Goal: Transaction & Acquisition: Purchase product/service

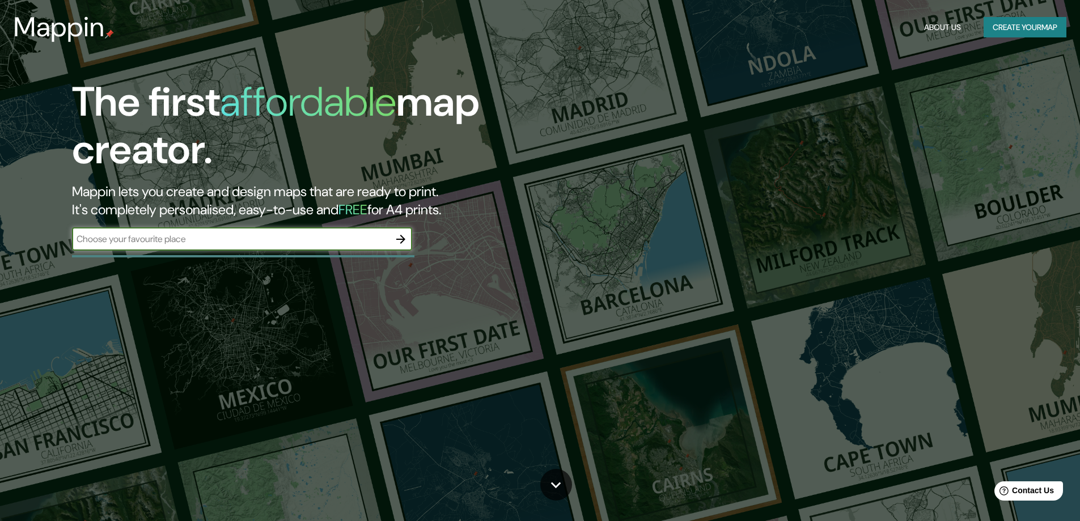
click at [996, 30] on button "Create your map" at bounding box center [1025, 27] width 83 height 21
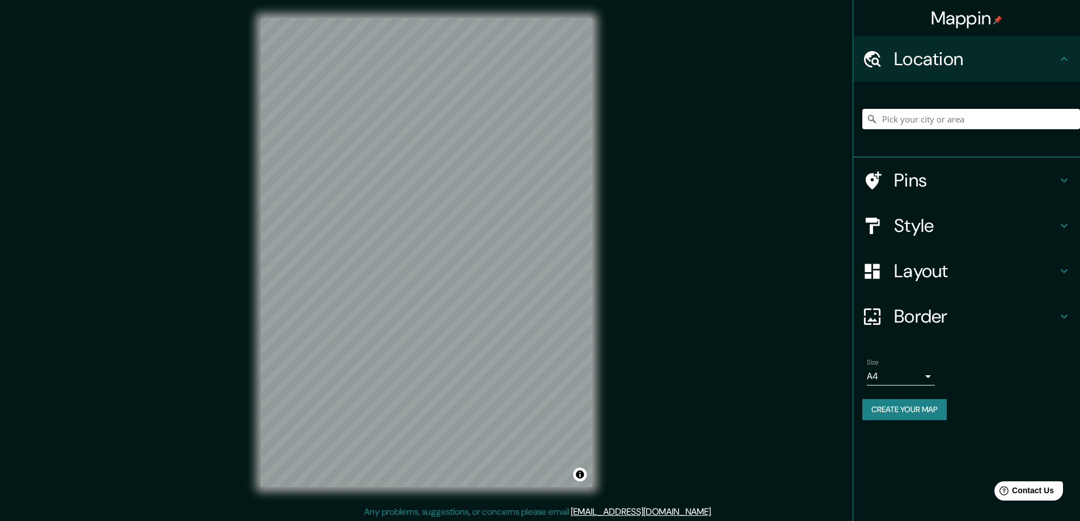
click at [924, 114] on input "Pick your city or area" at bounding box center [971, 119] width 218 height 20
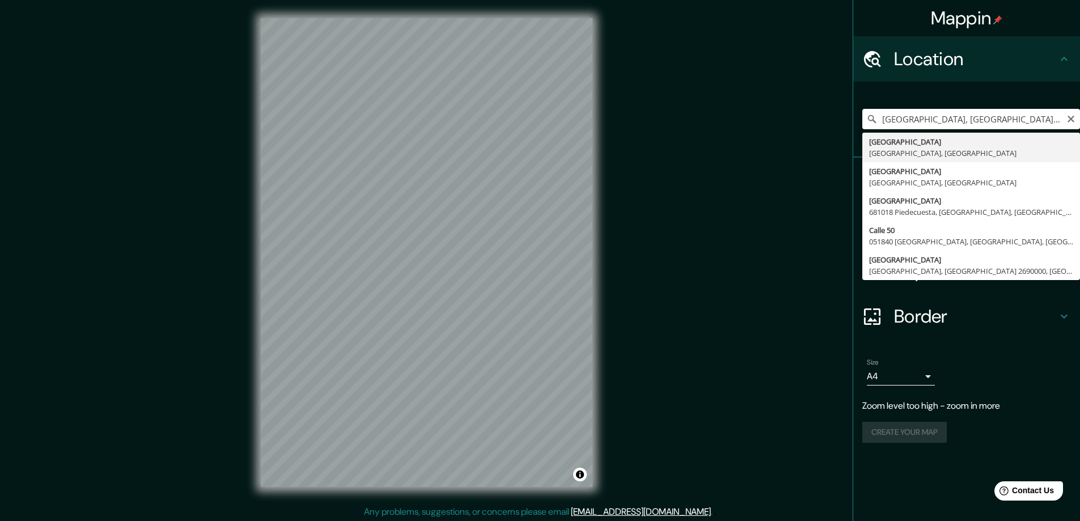
type input "[GEOGRAPHIC_DATA], [GEOGRAPHIC_DATA], [GEOGRAPHIC_DATA]"
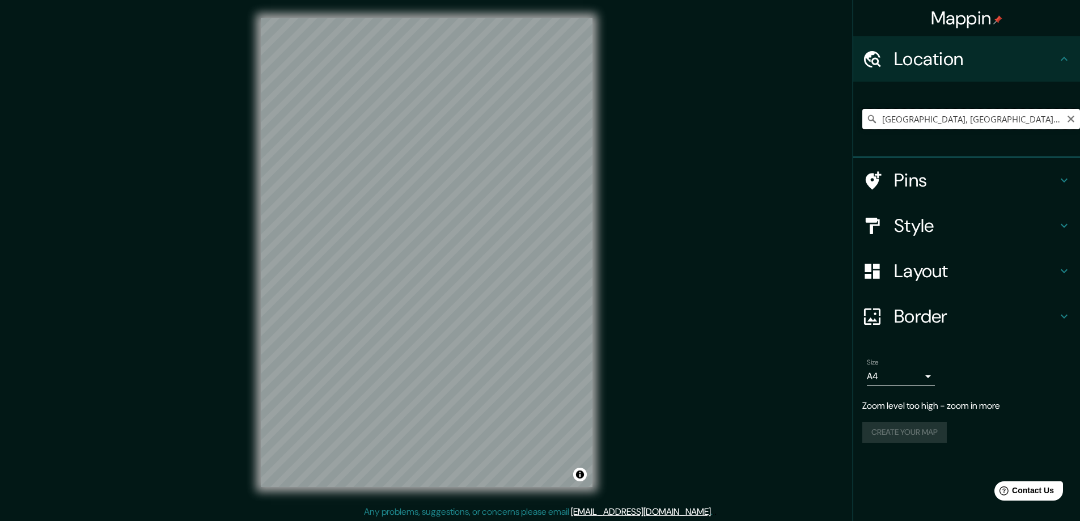
click at [1022, 117] on input "[GEOGRAPHIC_DATA], [GEOGRAPHIC_DATA], [GEOGRAPHIC_DATA]" at bounding box center [971, 119] width 218 height 20
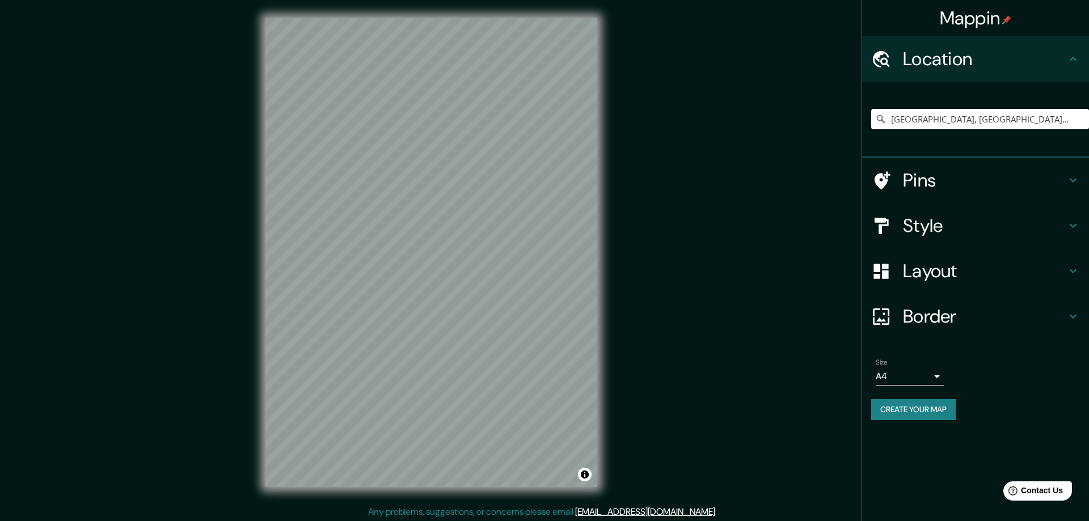
click at [924, 375] on body "Mappin Location [GEOGRAPHIC_DATA], [GEOGRAPHIC_DATA], [GEOGRAPHIC_DATA] Pins St…" at bounding box center [544, 260] width 1089 height 521
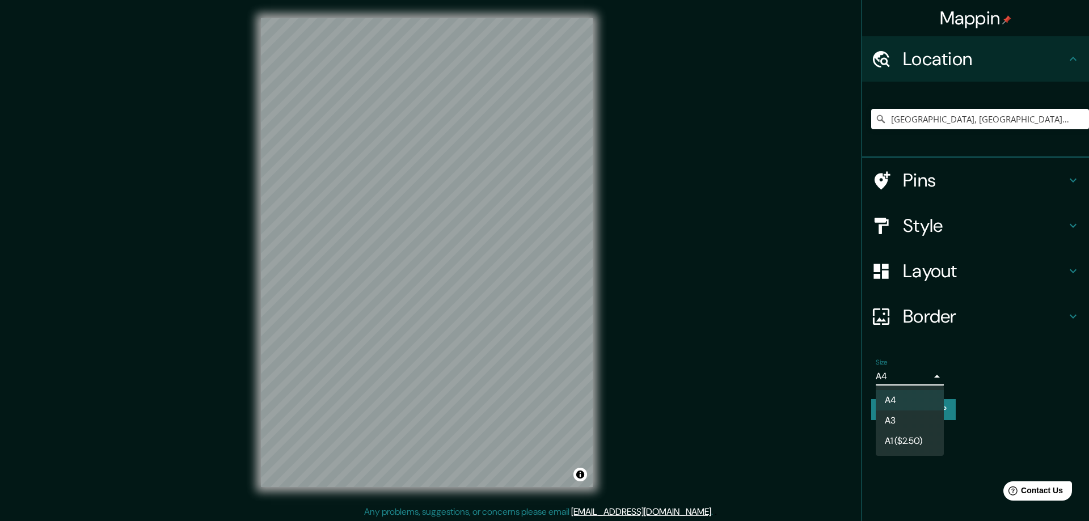
drag, startPoint x: 1014, startPoint y: 400, endPoint x: 937, endPoint y: 371, distance: 82.9
click at [1014, 396] on div at bounding box center [544, 260] width 1089 height 521
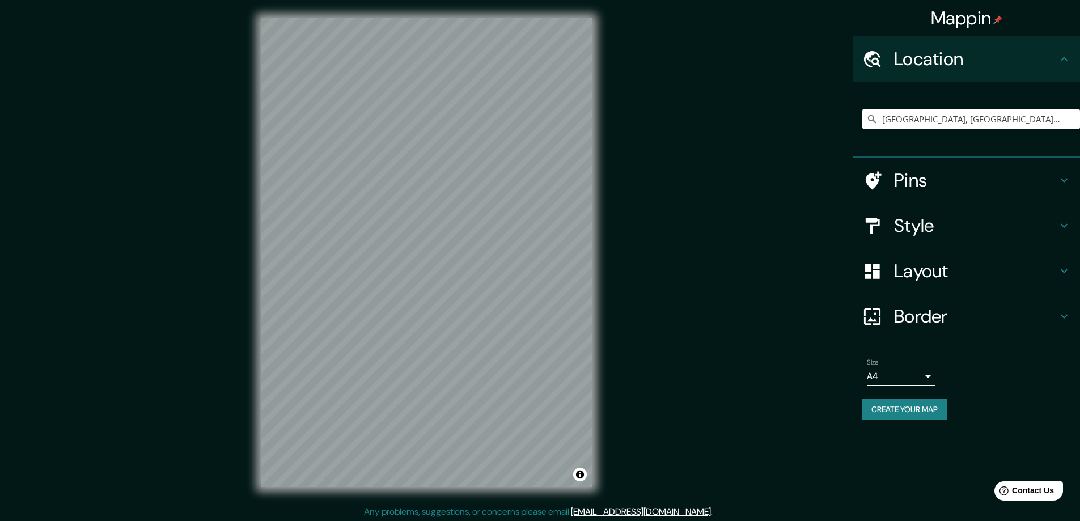
click at [627, 248] on div "Mappin Location [GEOGRAPHIC_DATA], [GEOGRAPHIC_DATA], [GEOGRAPHIC_DATA] Pins St…" at bounding box center [540, 261] width 1080 height 523
click at [1037, 117] on div "[GEOGRAPHIC_DATA], [GEOGRAPHIC_DATA], [GEOGRAPHIC_DATA]" at bounding box center [971, 119] width 218 height 57
click at [1074, 121] on icon "Clear" at bounding box center [1071, 119] width 9 height 9
click at [924, 124] on input "Pick your city or area" at bounding box center [971, 119] width 218 height 20
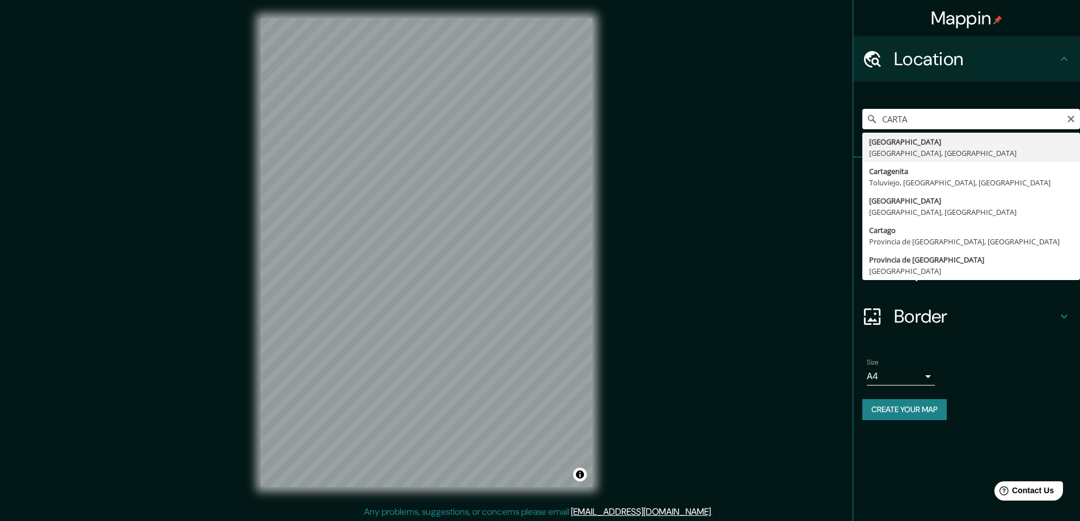
type input "[GEOGRAPHIC_DATA], [GEOGRAPHIC_DATA], [GEOGRAPHIC_DATA]"
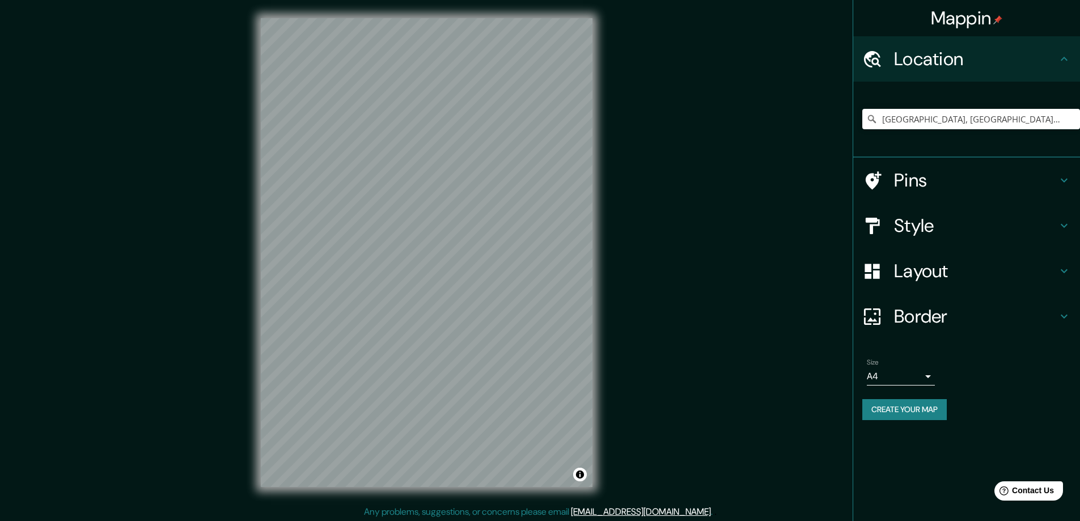
scroll to position [2, 0]
